Goal: Transaction & Acquisition: Purchase product/service

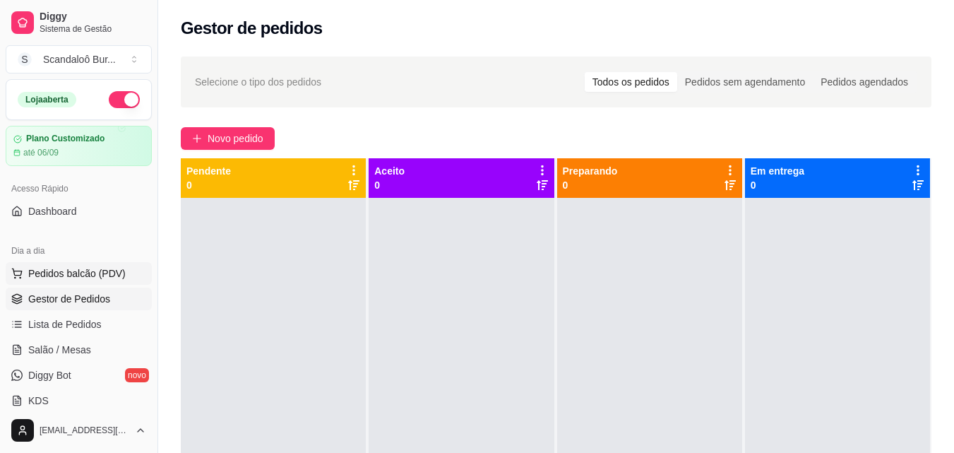
click at [93, 283] on button "Pedidos balcão (PDV)" at bounding box center [79, 273] width 146 height 23
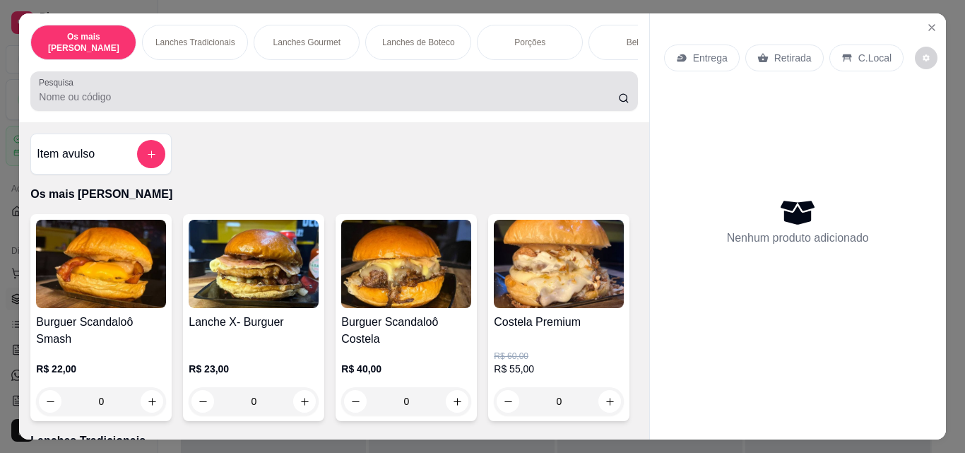
click at [147, 100] on div "Pesquisa" at bounding box center [333, 91] width 607 height 40
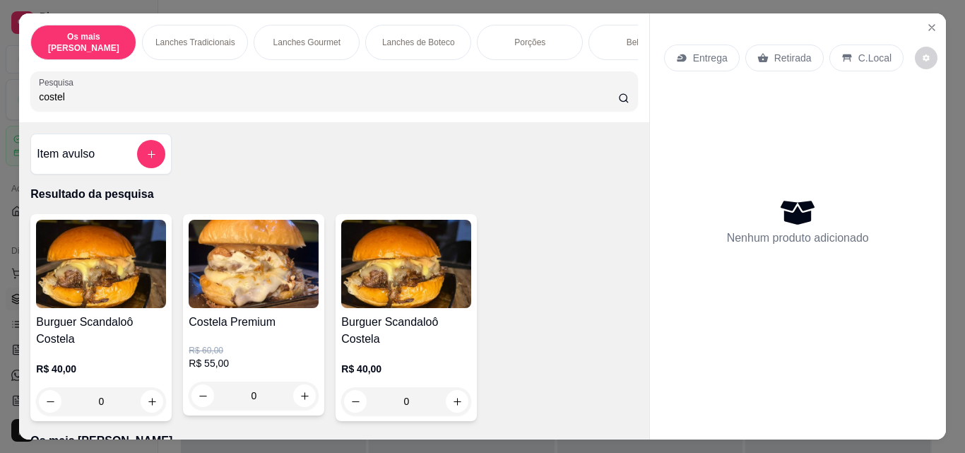
type input "costela"
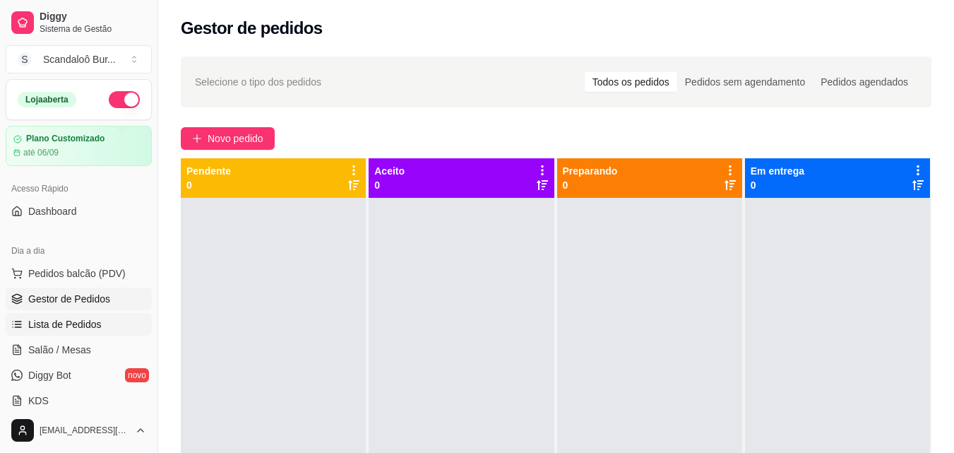
click at [75, 328] on span "Lista de Pedidos" at bounding box center [64, 324] width 73 height 14
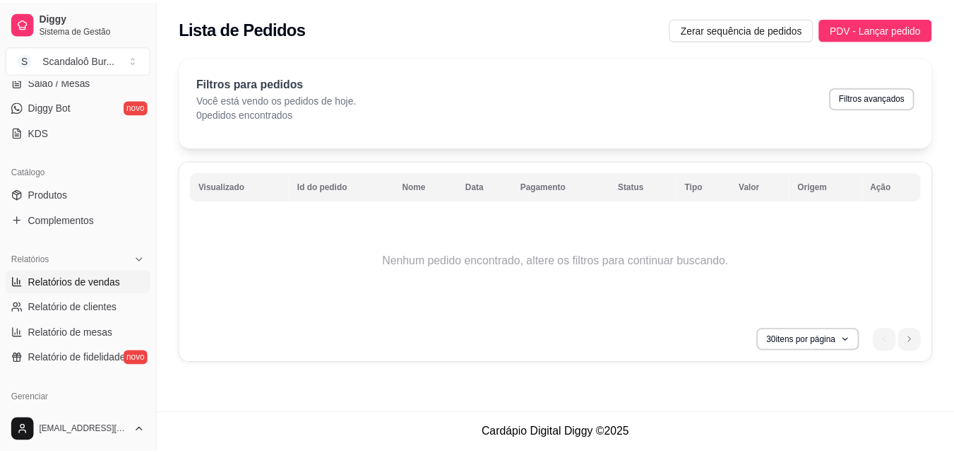
scroll to position [271, 0]
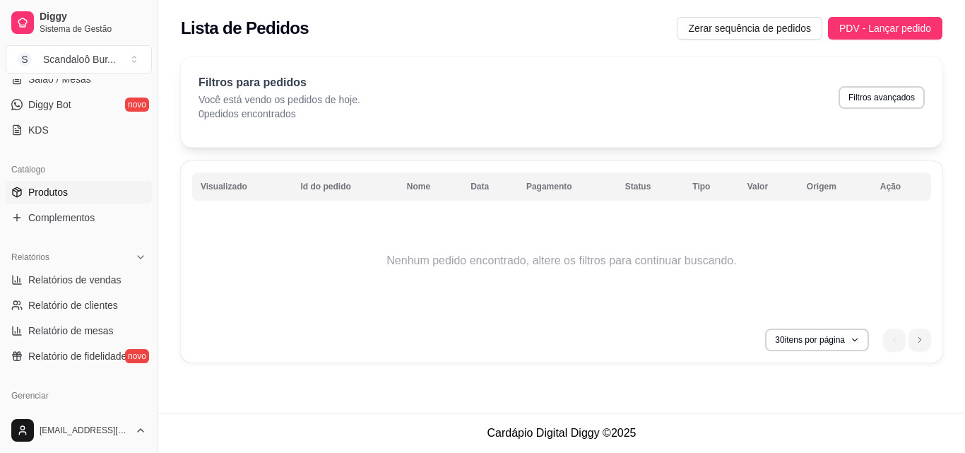
click at [48, 186] on span "Produtos" at bounding box center [48, 192] width 40 height 14
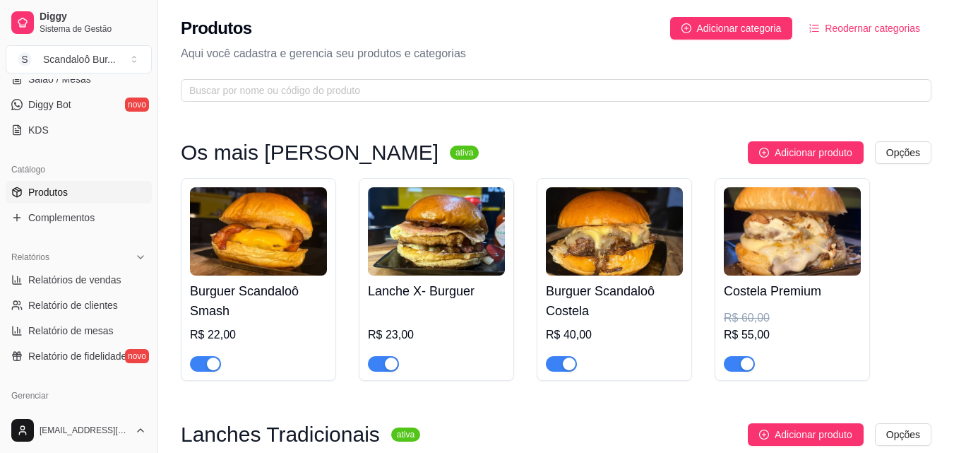
click at [792, 272] on img at bounding box center [792, 231] width 137 height 88
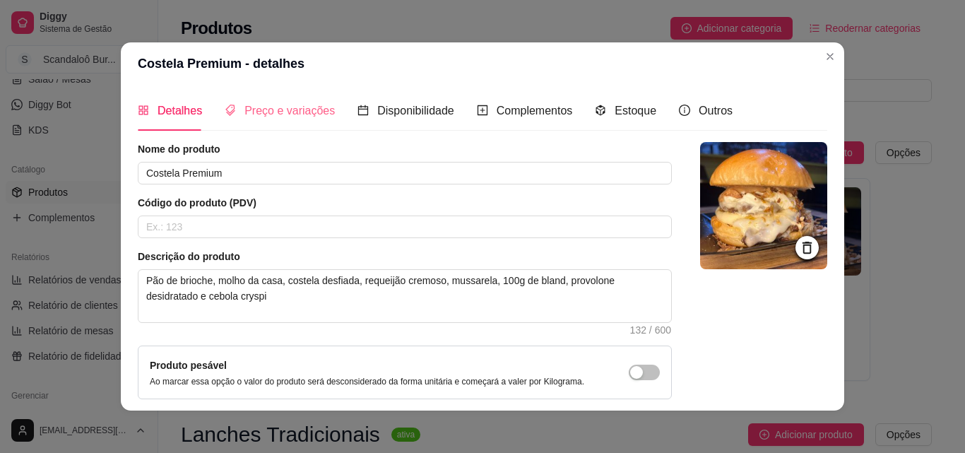
click at [293, 100] on div "Preço e variações" at bounding box center [280, 110] width 110 height 40
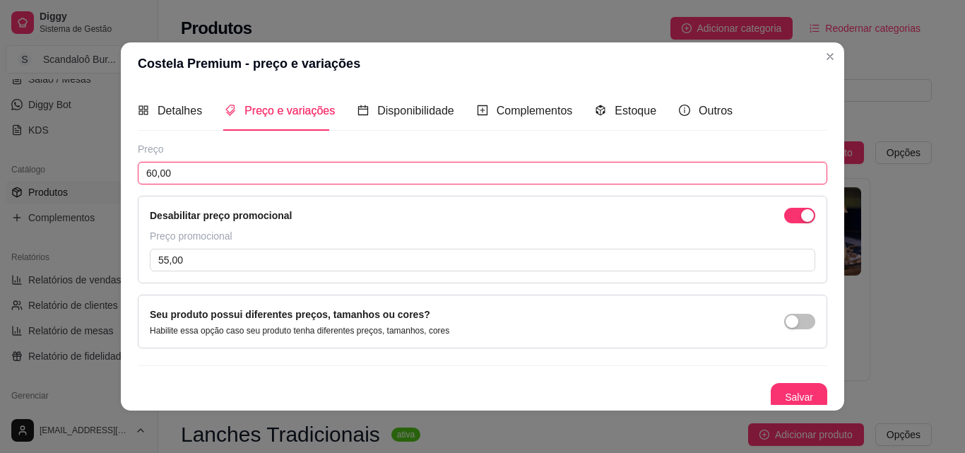
click at [258, 178] on input "60,00" at bounding box center [482, 173] width 689 height 23
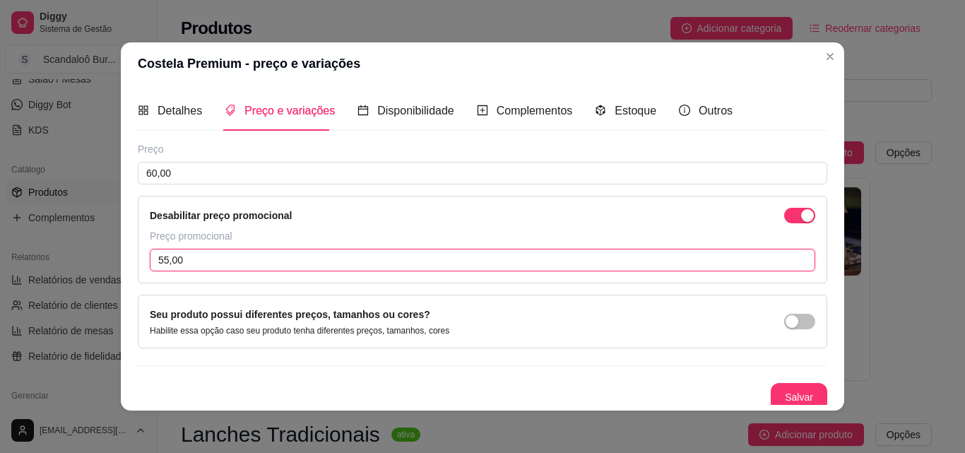
click at [224, 251] on input "55,00" at bounding box center [482, 260] width 665 height 23
type input "45,00"
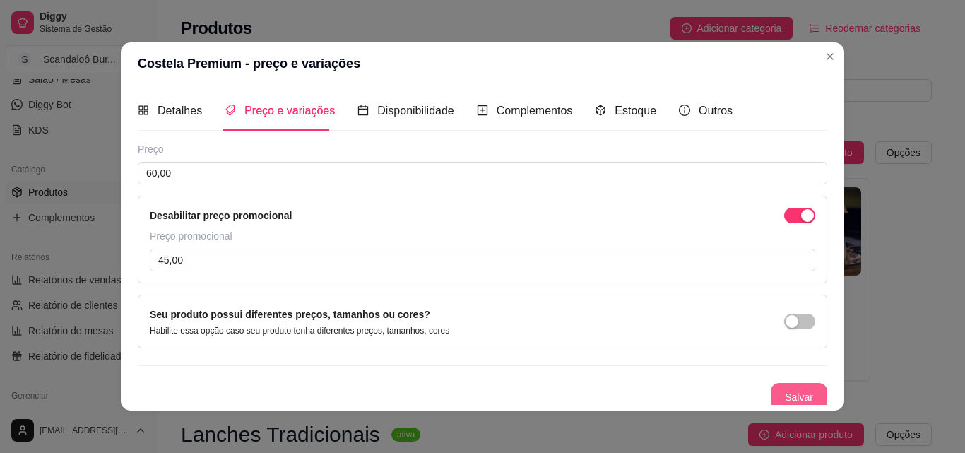
click at [771, 394] on button "Salvar" at bounding box center [799, 397] width 57 height 28
click at [771, 394] on button "Salvar" at bounding box center [798, 398] width 55 height 28
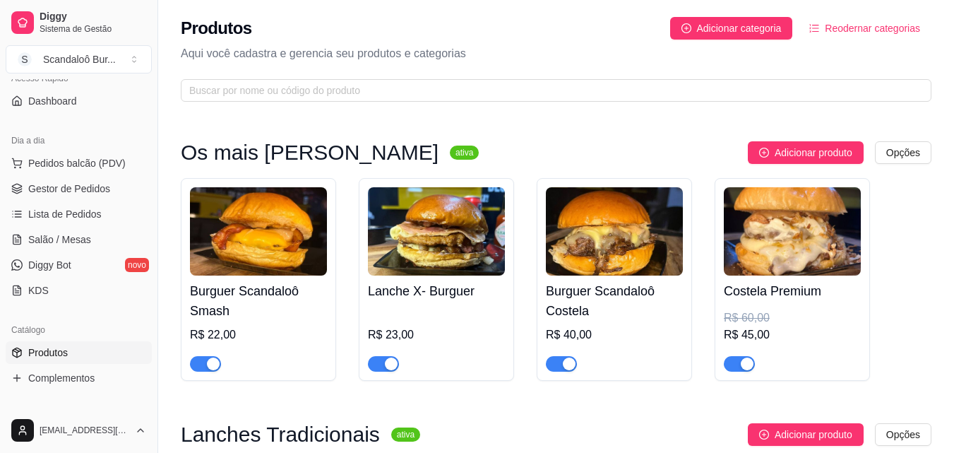
scroll to position [108, 0]
click at [98, 162] on span "Pedidos balcão (PDV)" at bounding box center [76, 165] width 97 height 14
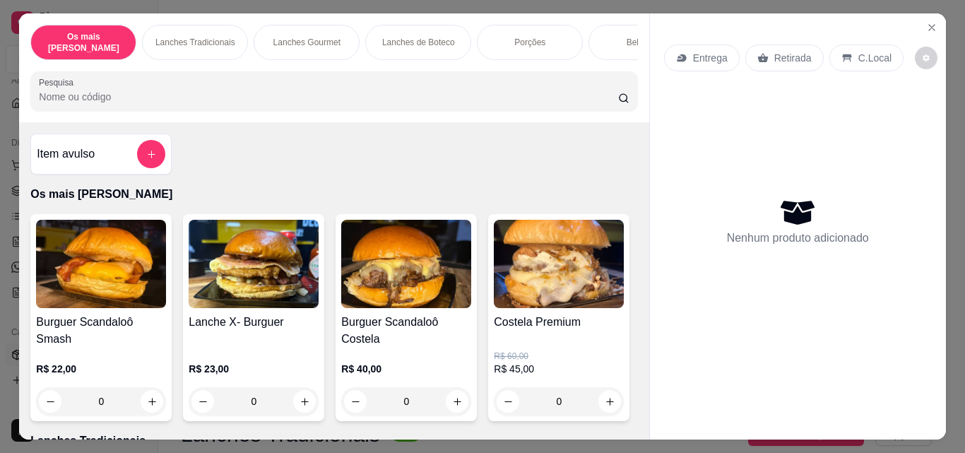
click at [266, 90] on input "Pesquisa" at bounding box center [328, 97] width 579 height 14
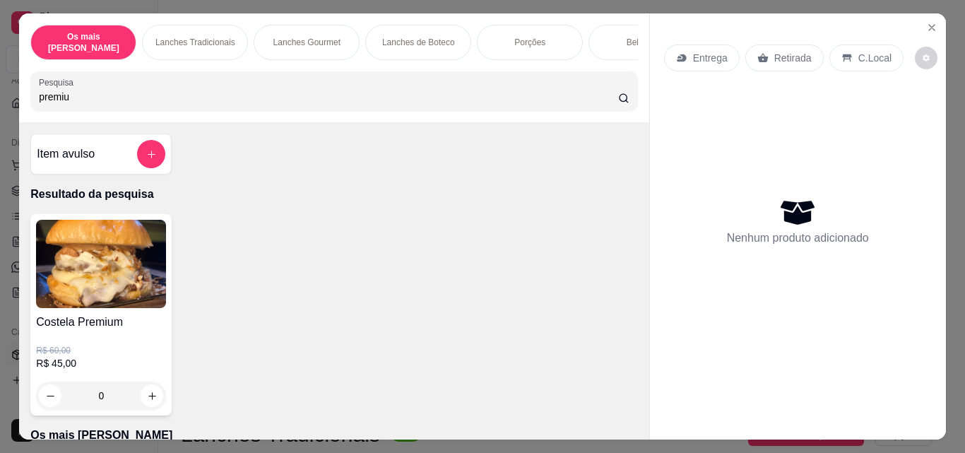
type input "premiu"
click at [149, 384] on div "0" at bounding box center [101, 395] width 130 height 28
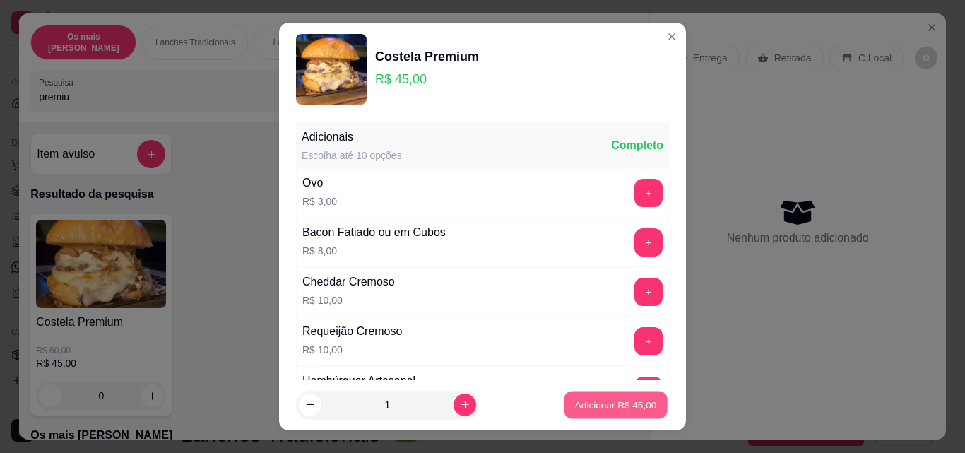
click at [635, 403] on p "Adicionar R$ 45,00" at bounding box center [616, 404] width 82 height 13
type input "1"
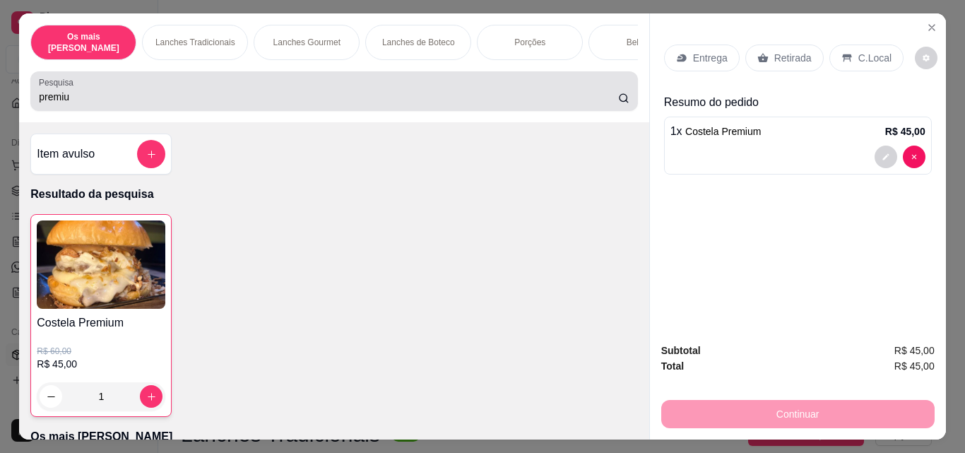
click at [254, 77] on div "premiu" at bounding box center [334, 91] width 590 height 28
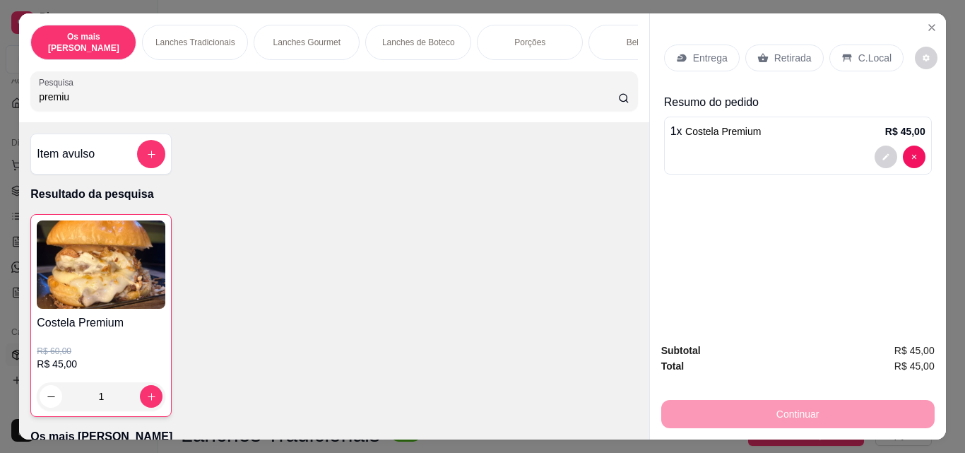
click at [254, 77] on div "premiu" at bounding box center [334, 91] width 590 height 28
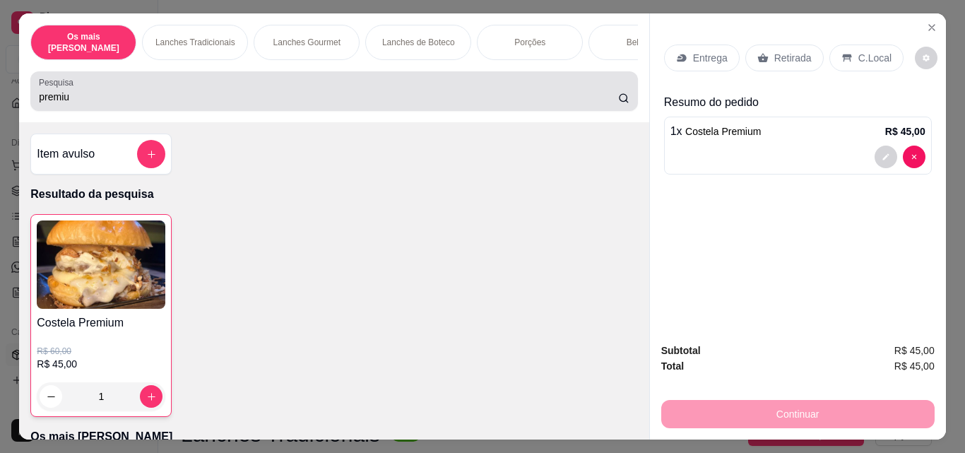
click at [254, 77] on div "premiu" at bounding box center [334, 91] width 590 height 28
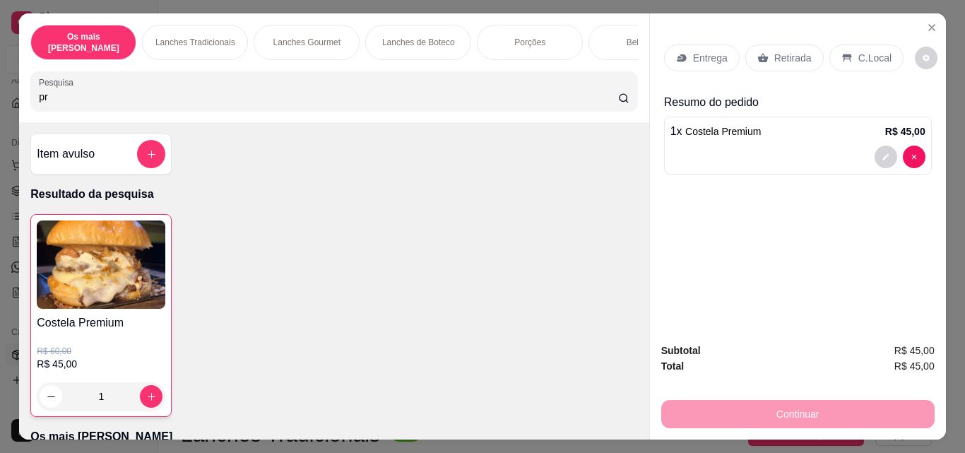
type input "p"
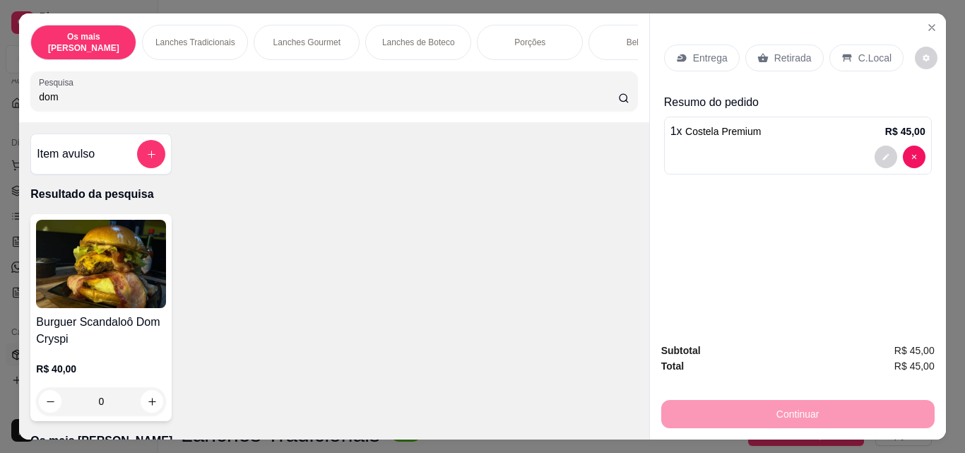
type input "dom"
click at [120, 290] on img at bounding box center [101, 264] width 130 height 88
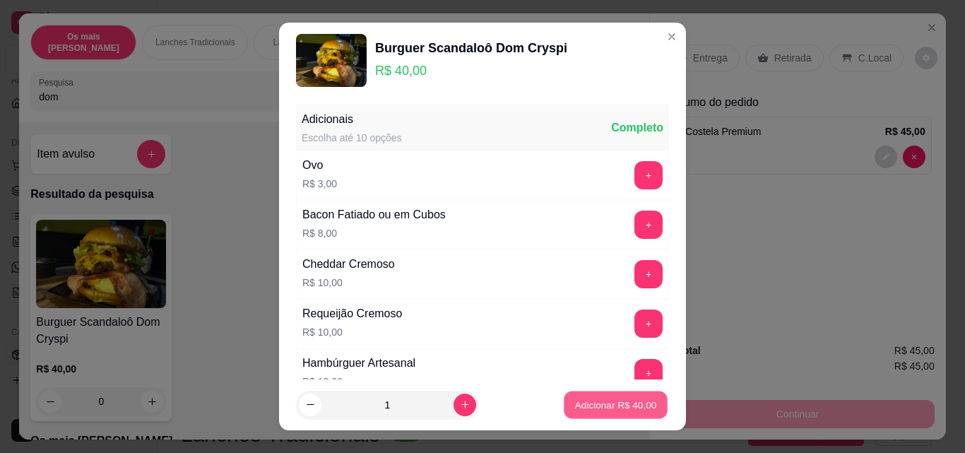
click at [584, 403] on p "Adicionar R$ 40,00" at bounding box center [616, 404] width 82 height 13
type input "1"
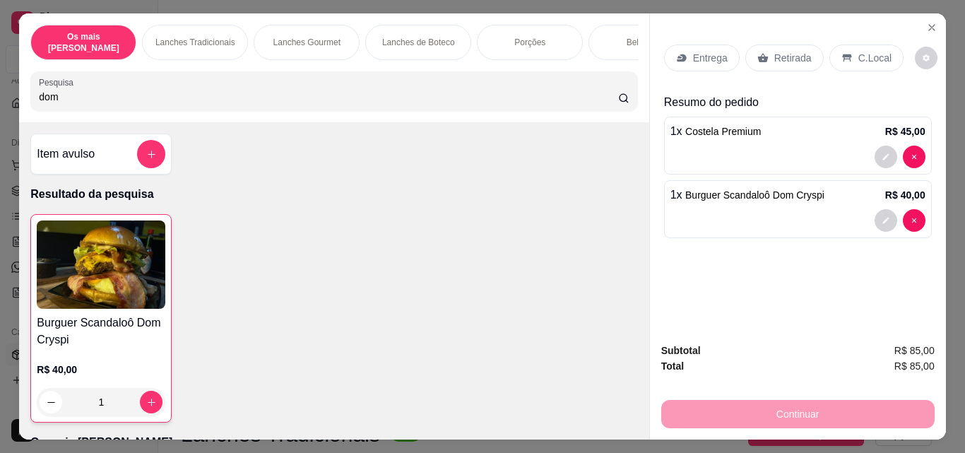
click at [736, 411] on div "Continuar" at bounding box center [797, 412] width 273 height 32
click at [705, 54] on p "Entrega" at bounding box center [710, 58] width 35 height 14
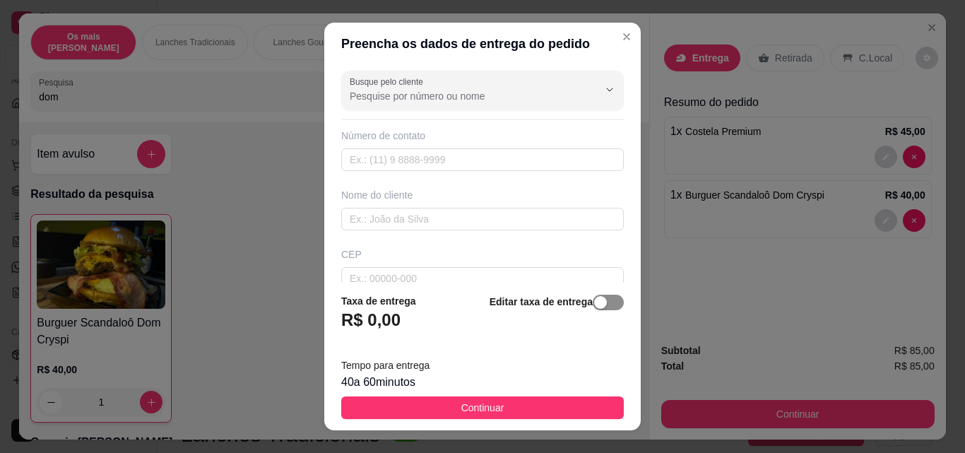
click at [594, 301] on div "button" at bounding box center [600, 302] width 13 height 13
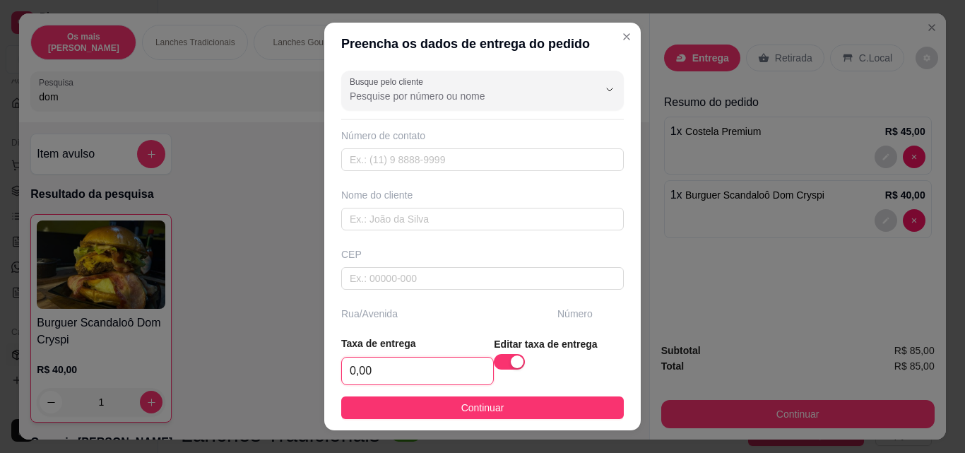
click at [374, 374] on input "0,00" at bounding box center [417, 370] width 151 height 27
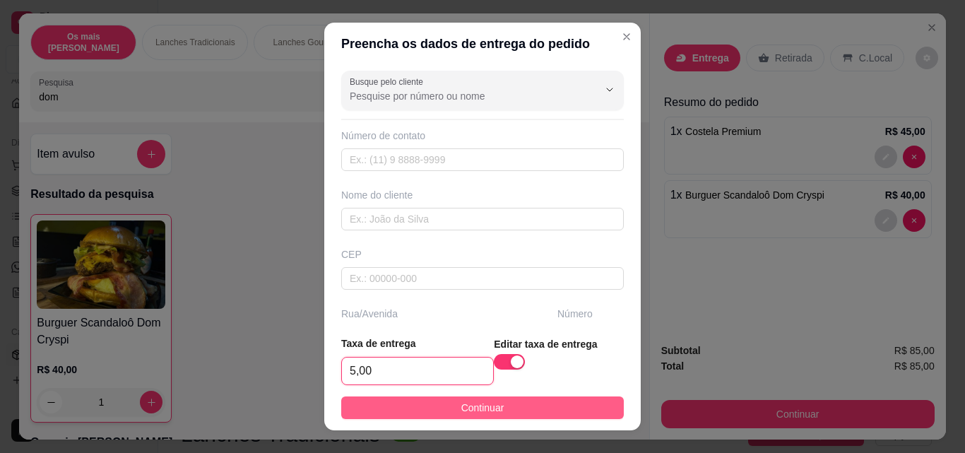
type input "5,00"
click at [376, 398] on button "Continuar" at bounding box center [482, 407] width 283 height 23
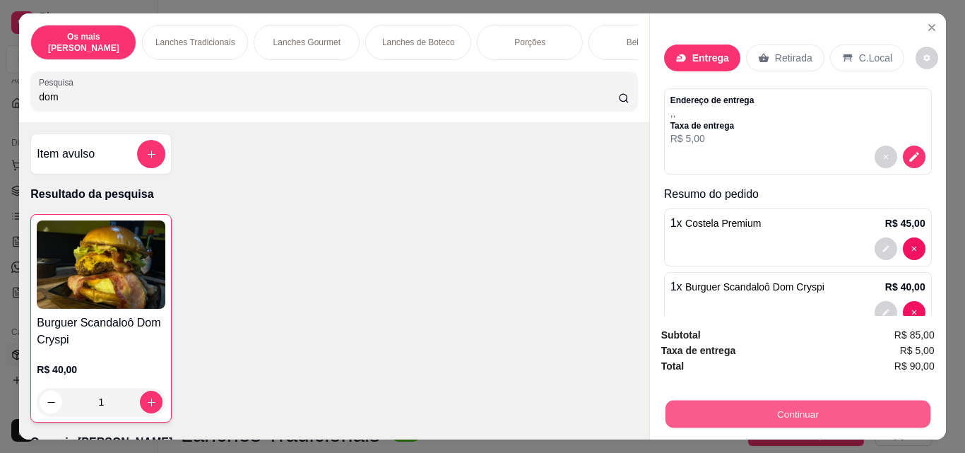
click at [689, 403] on button "Continuar" at bounding box center [797, 414] width 265 height 28
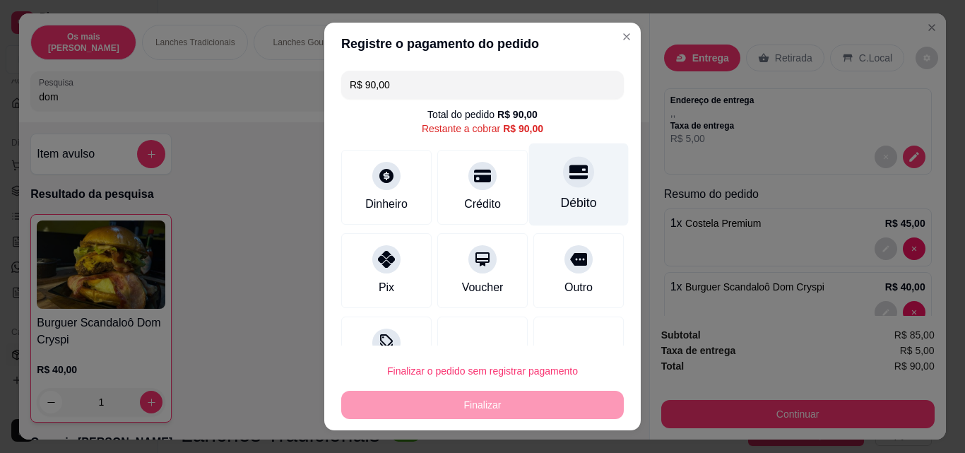
click at [529, 188] on div "Débito" at bounding box center [579, 184] width 100 height 83
type input "R$ 0,00"
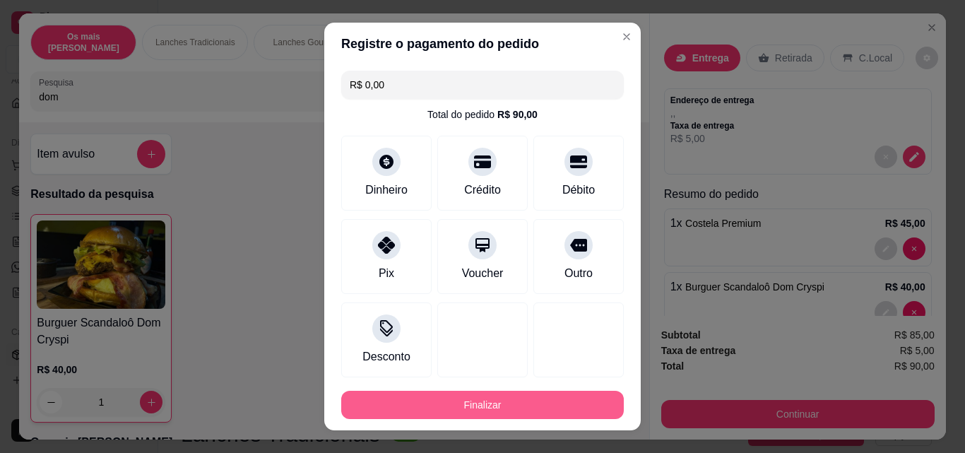
click at [457, 414] on button "Finalizar" at bounding box center [482, 405] width 283 height 28
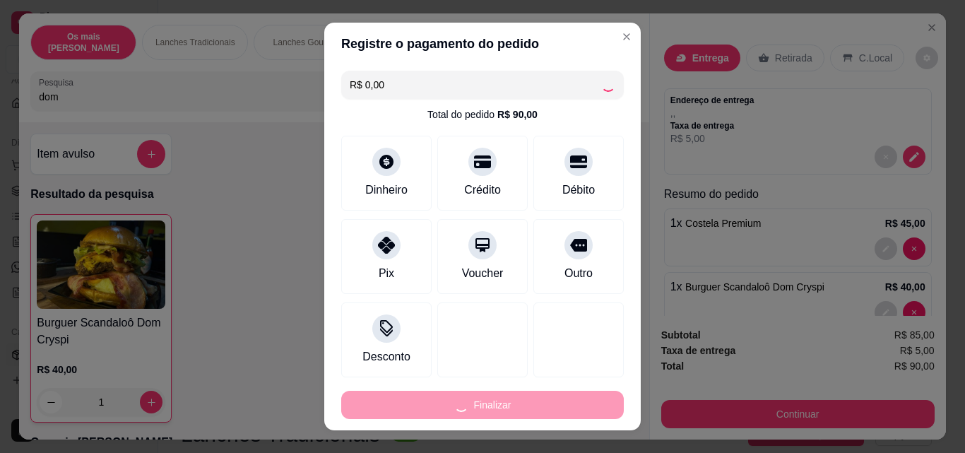
type input "0"
type input "-R$ 90,00"
